Goal: Task Accomplishment & Management: Use online tool/utility

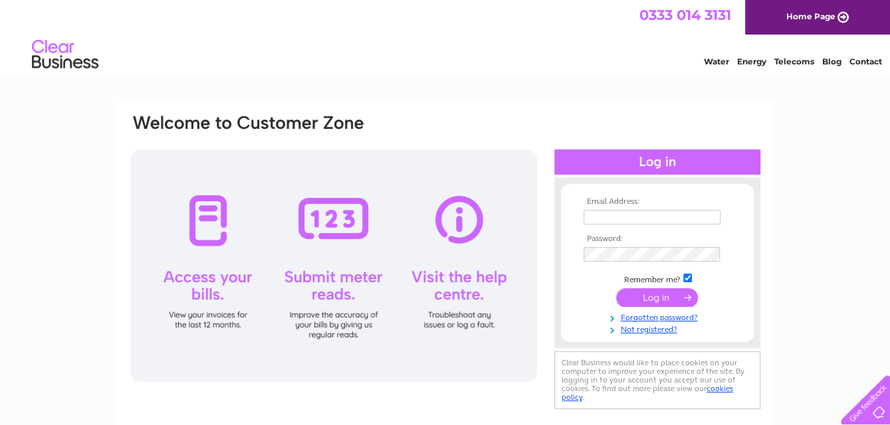
type input "marcusfrench@motivity.ltd.uk"
click at [646, 292] on input "submit" at bounding box center [657, 297] width 82 height 19
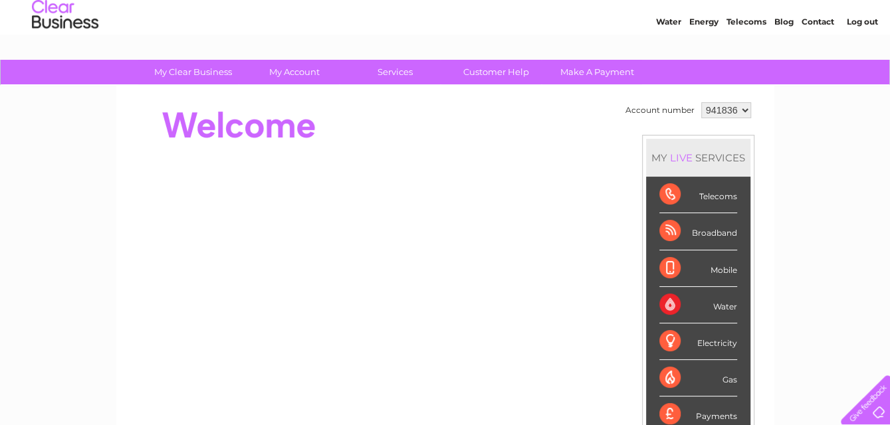
scroll to position [28, 0]
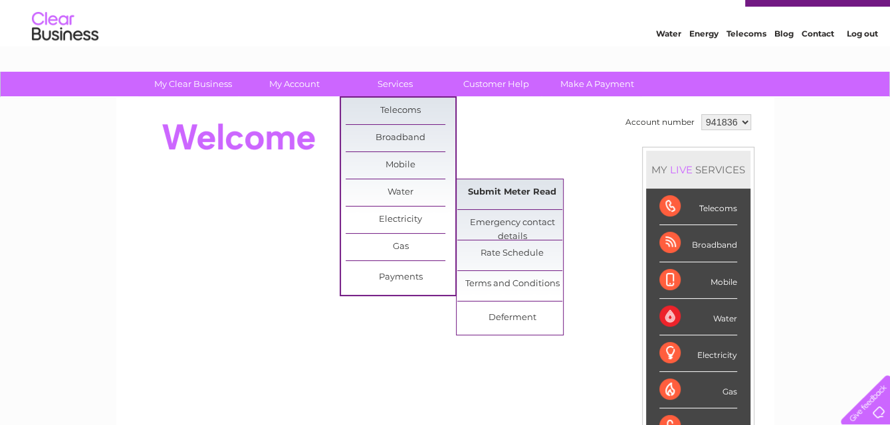
click at [472, 187] on link "Submit Meter Read" at bounding box center [512, 192] width 110 height 27
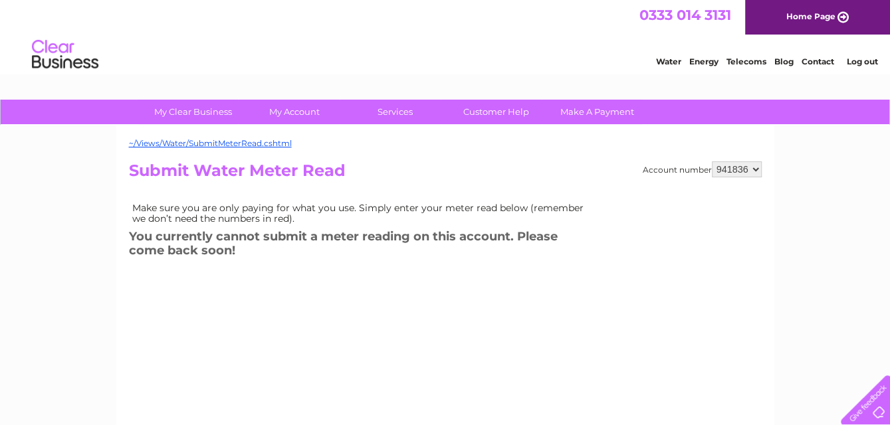
click at [752, 167] on select "941836 971766" at bounding box center [737, 169] width 50 height 16
select select "971766"
click at [712, 161] on select "941836 971766" at bounding box center [737, 169] width 50 height 16
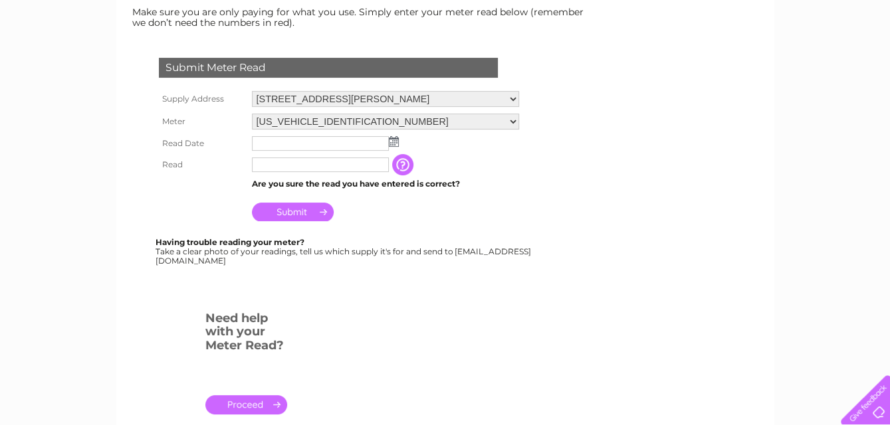
scroll to position [199, 0]
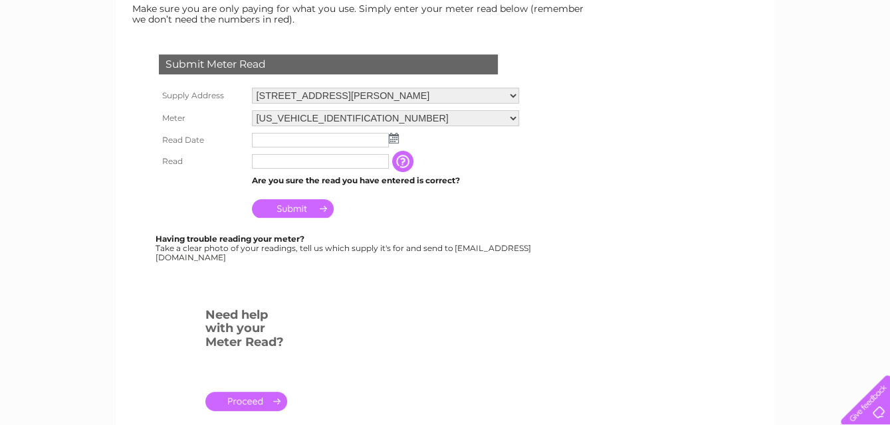
click at [393, 138] on img at bounding box center [394, 138] width 10 height 11
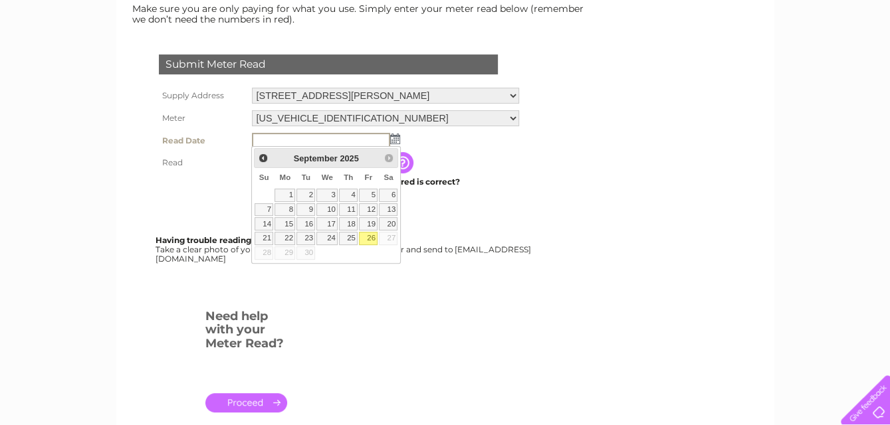
drag, startPoint x: 371, startPoint y: 236, endPoint x: 358, endPoint y: 228, distance: 14.9
click at [371, 236] on link "26" at bounding box center [368, 238] width 19 height 13
type input "2025/09/26"
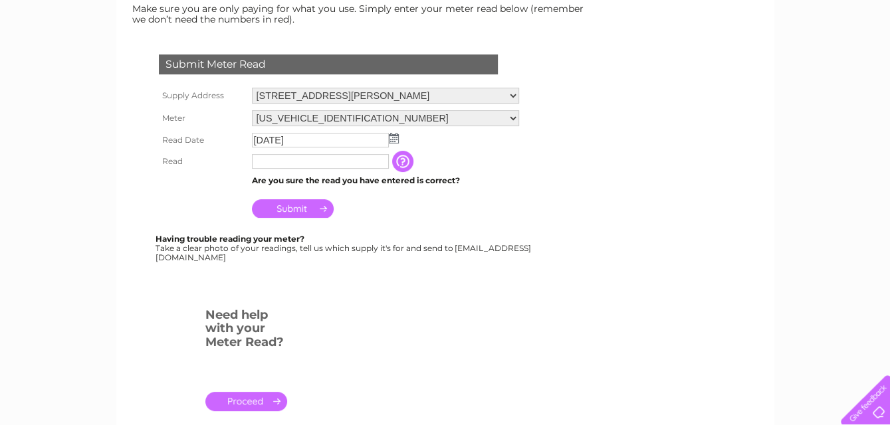
click at [292, 159] on input "text" at bounding box center [320, 161] width 137 height 15
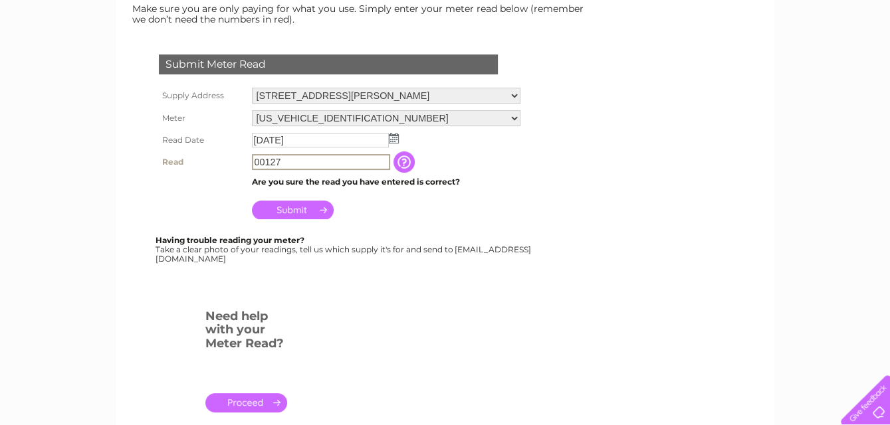
type input "00127"
click at [294, 211] on input "Submit" at bounding box center [293, 210] width 82 height 19
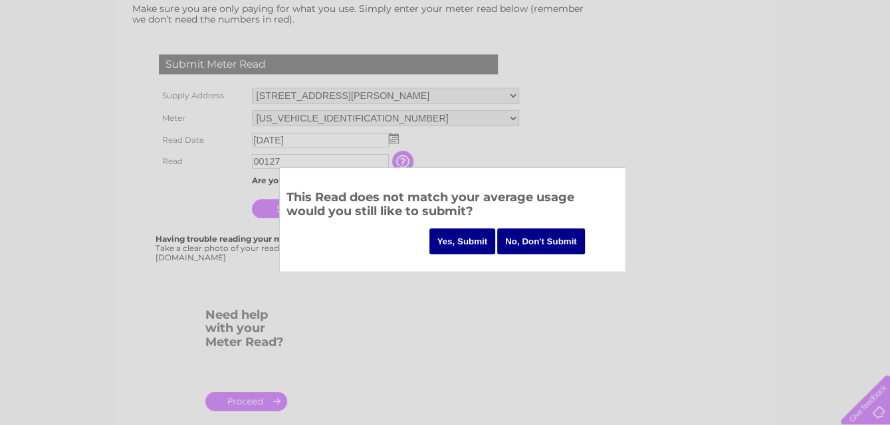
click at [539, 236] on input "No, Don't Submit" at bounding box center [541, 242] width 88 height 26
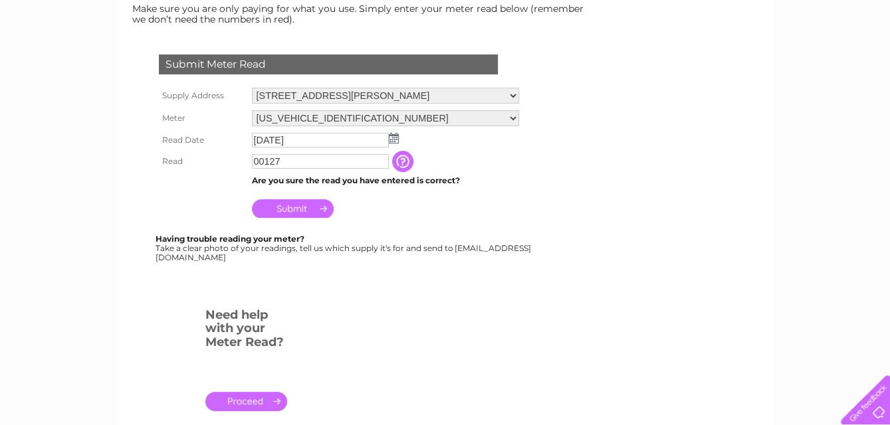
click at [301, 203] on input "Submit" at bounding box center [293, 208] width 82 height 19
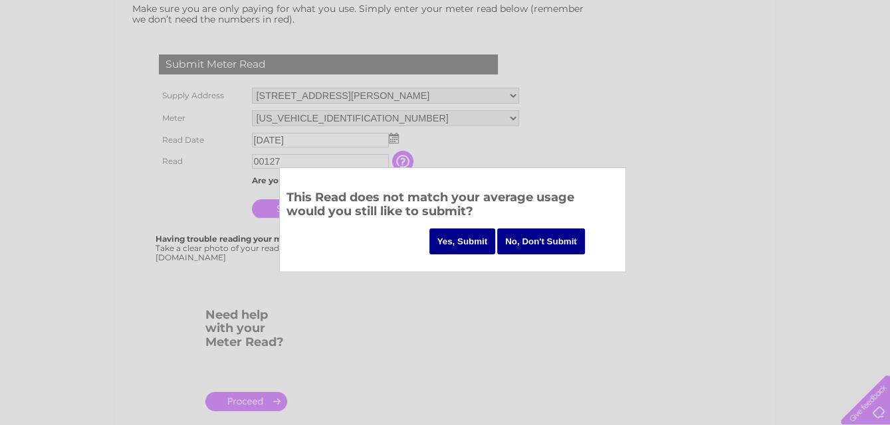
click at [447, 239] on input "Yes, Submit" at bounding box center [462, 242] width 66 height 26
